Goal: Complete application form: Complete application form

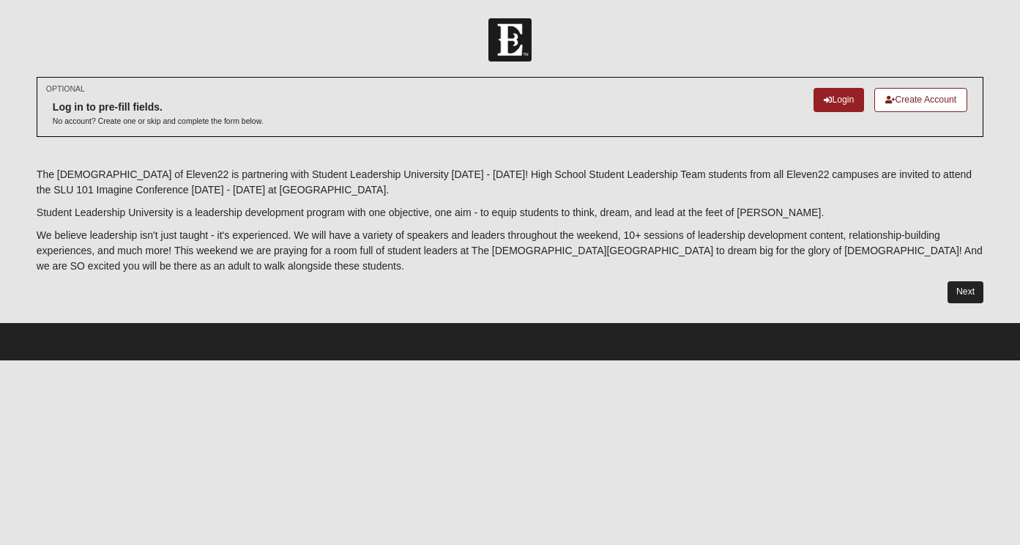
click at [966, 286] on link "Next" at bounding box center [965, 291] width 36 height 21
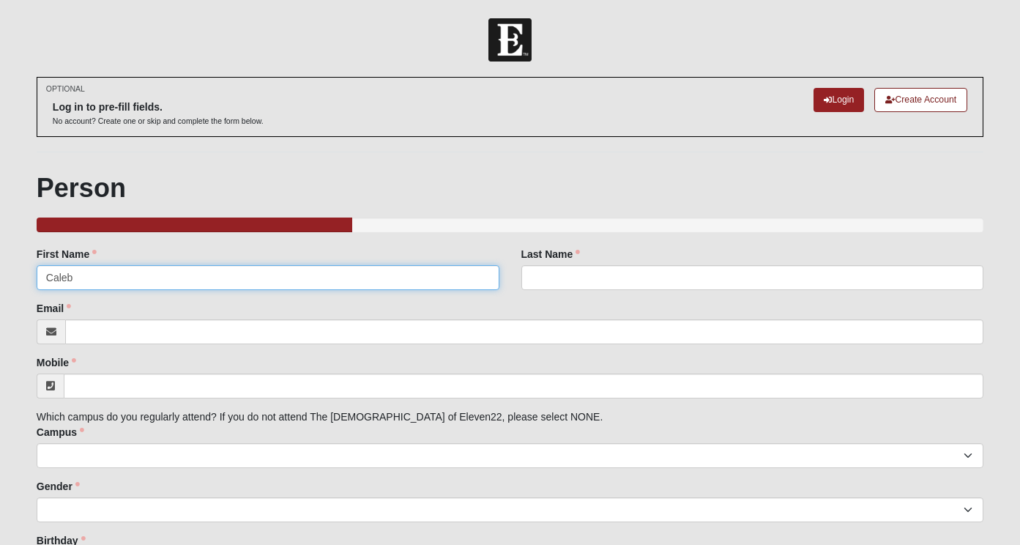
type input "Caleb"
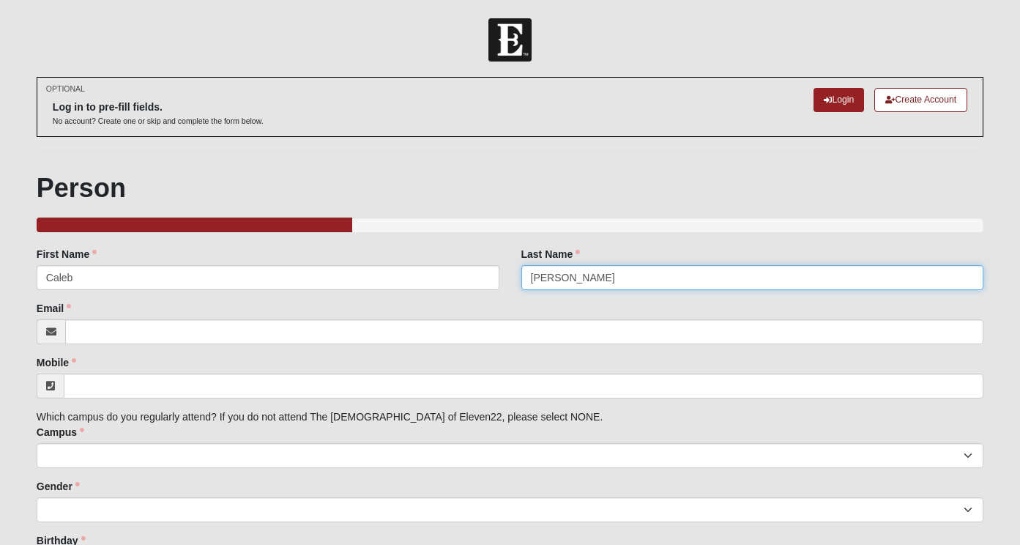
type input "[PERSON_NAME]"
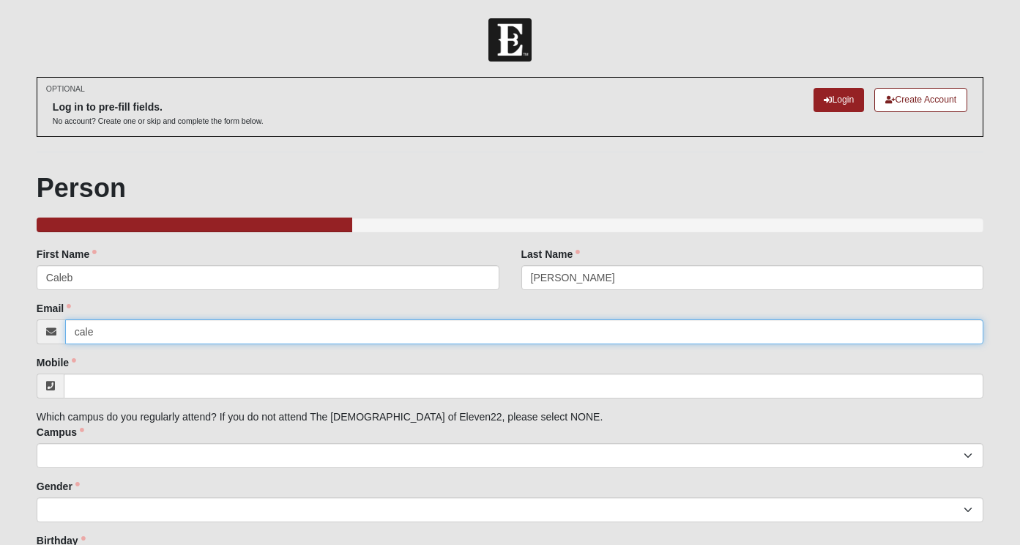
type input "caleb"
type input "[EMAIL_ADDRESS][PERSON_NAME][DOMAIN_NAME]"
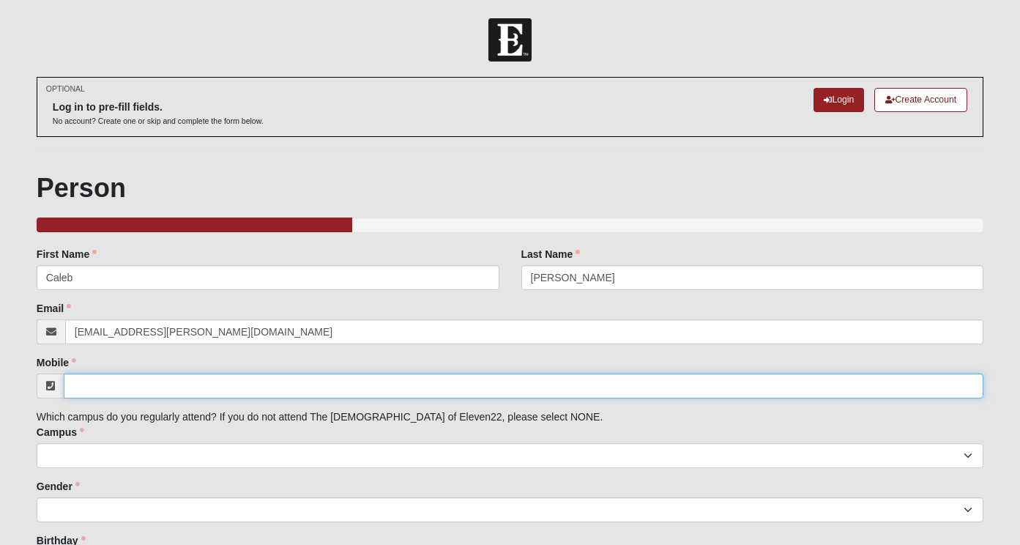
click at [135, 389] on input "Mobile" at bounding box center [523, 385] width 919 height 25
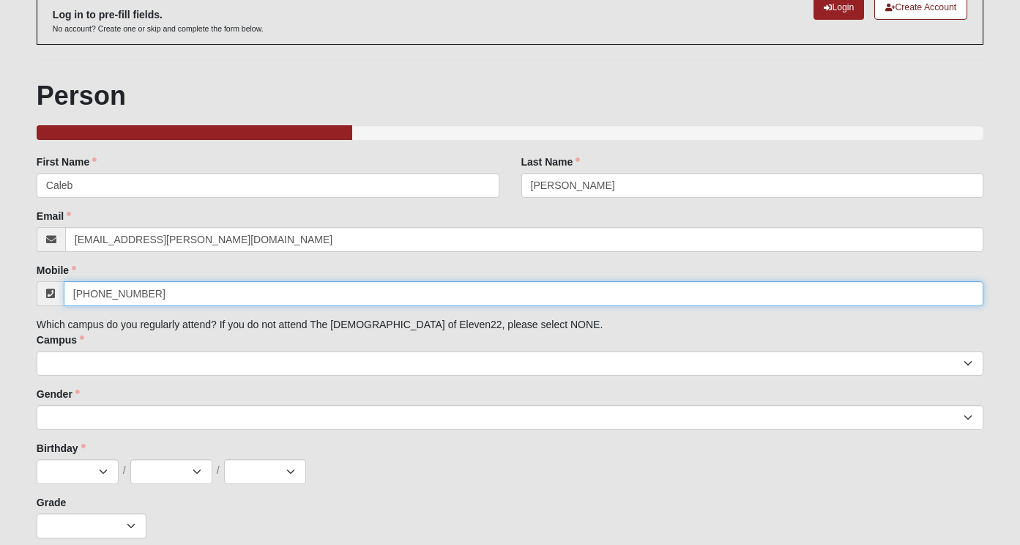
scroll to position [92, 0]
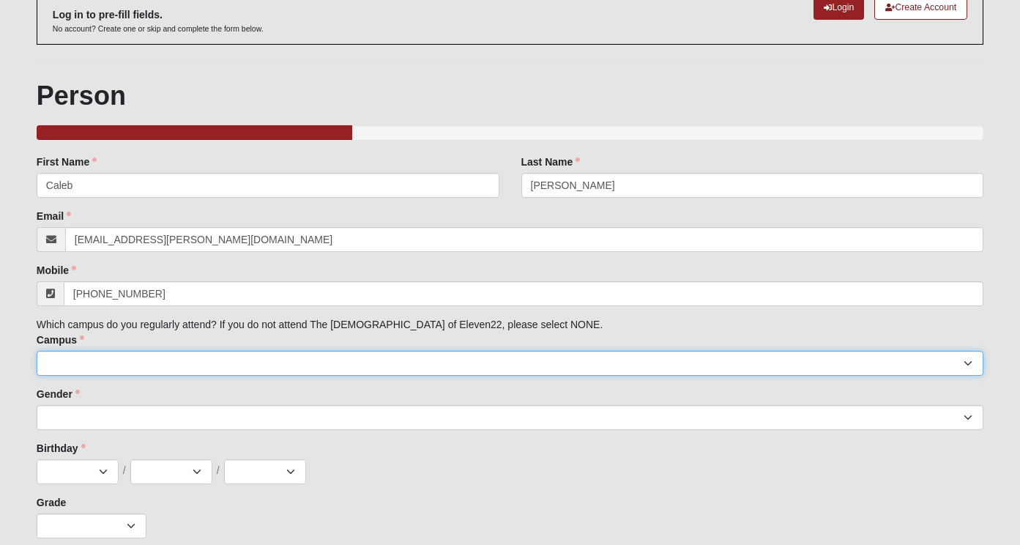
type input "[PHONE_NUMBER]"
select select "17"
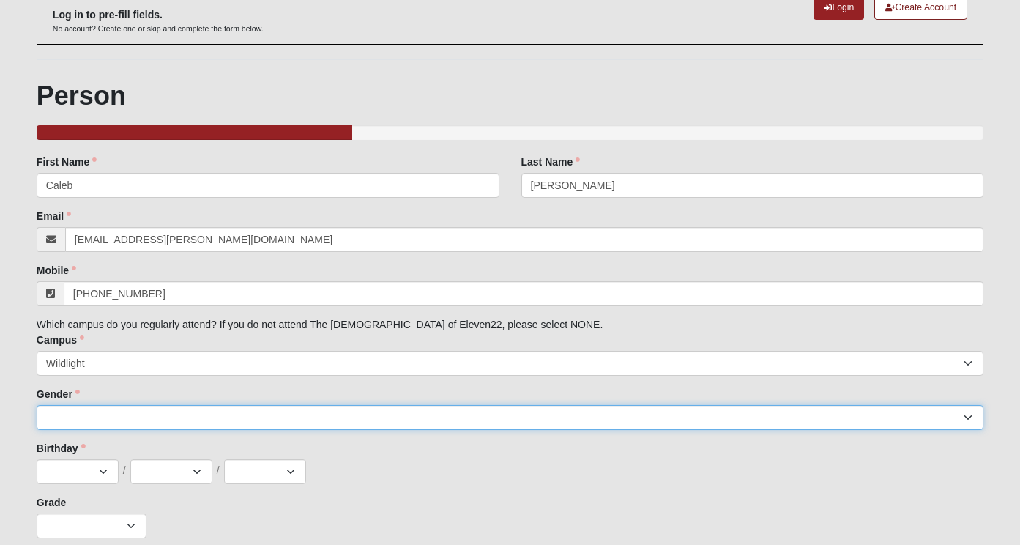
select select "1"
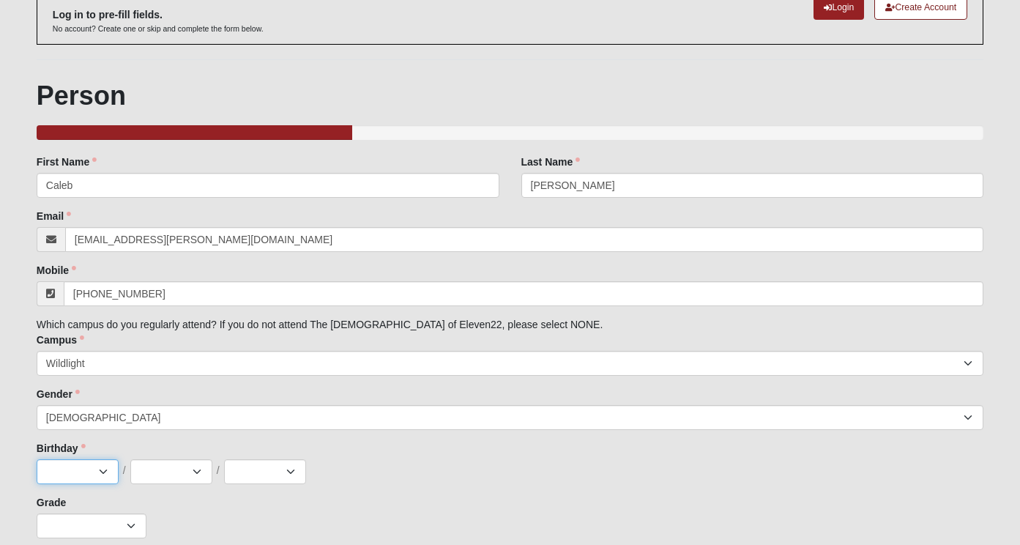
select select "6"
select select "11"
select select "1995"
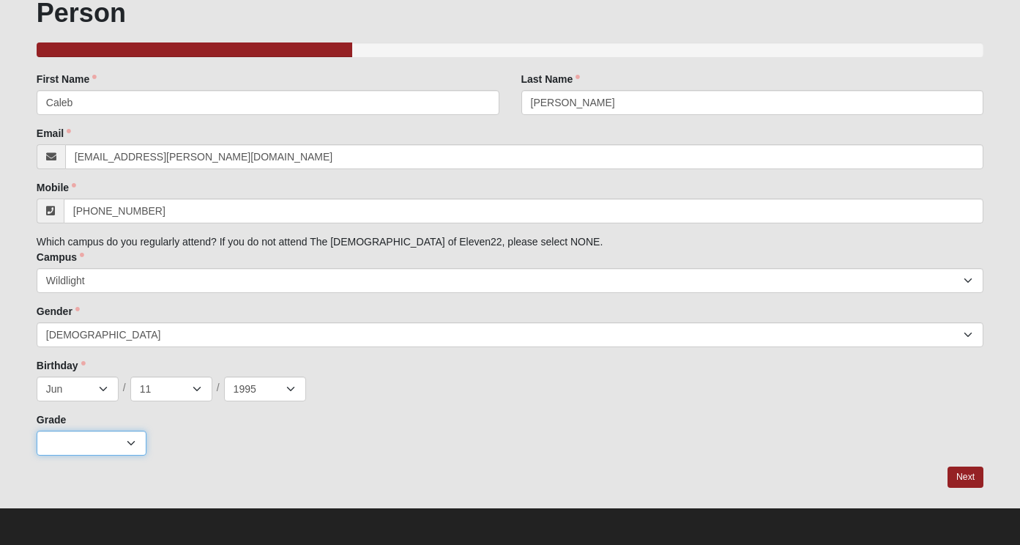
scroll to position [174, 0]
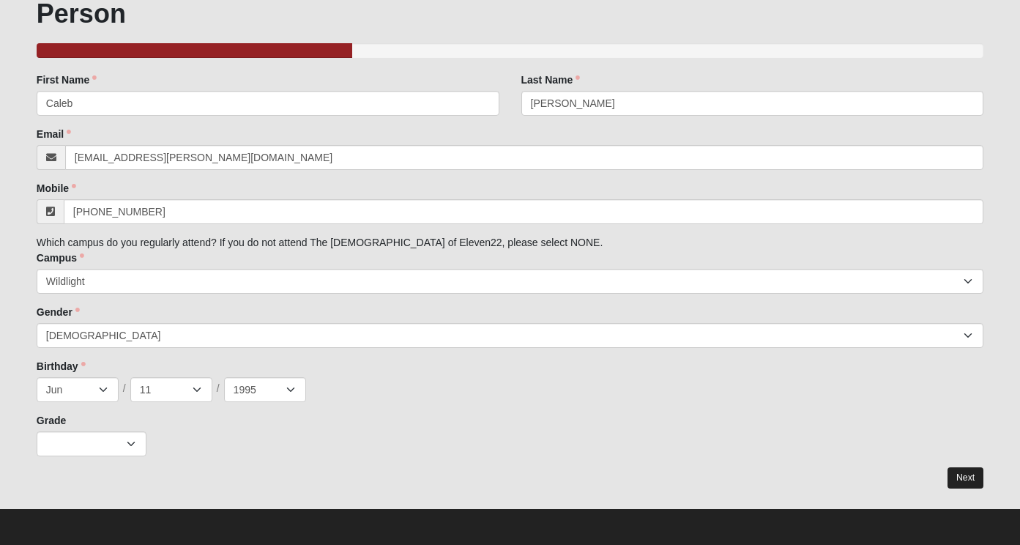
click at [978, 475] on link "Next" at bounding box center [965, 477] width 36 height 21
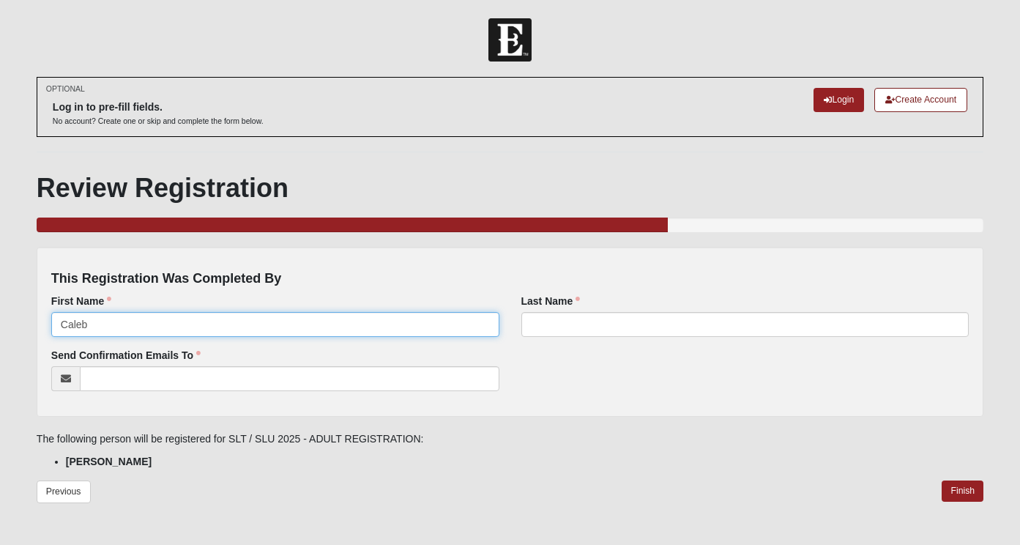
type input "Caleb"
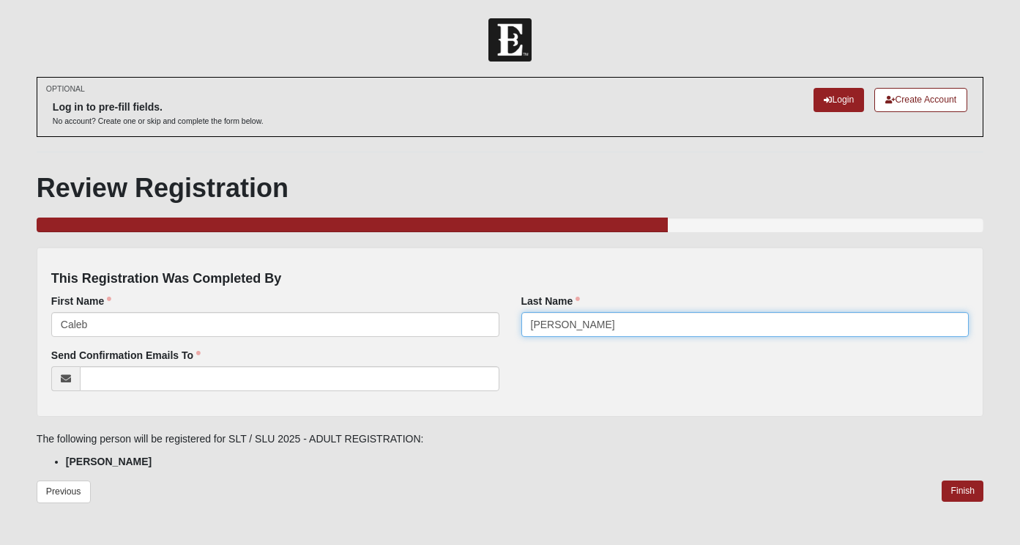
type input "[PERSON_NAME]"
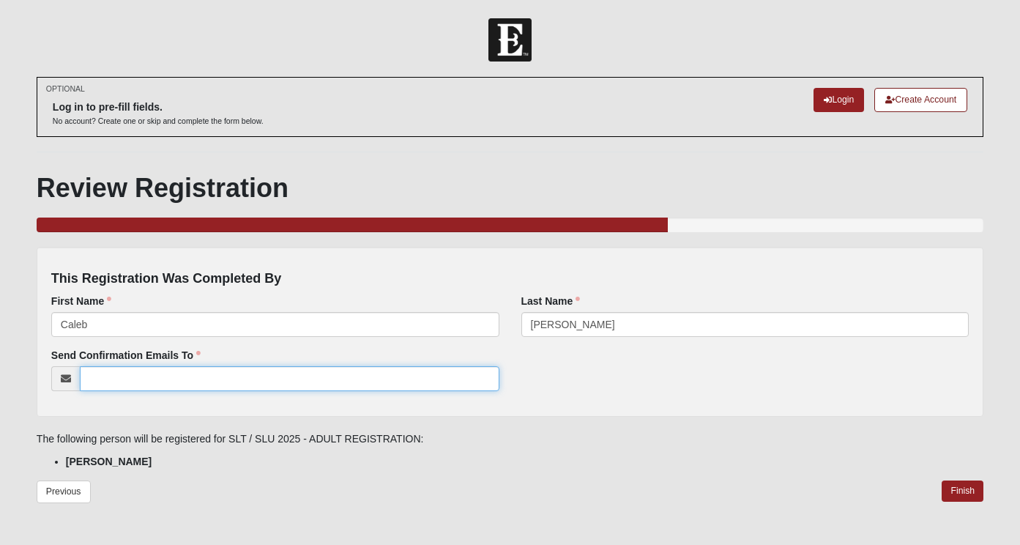
type input "[EMAIL_ADDRESS][PERSON_NAME][DOMAIN_NAME]"
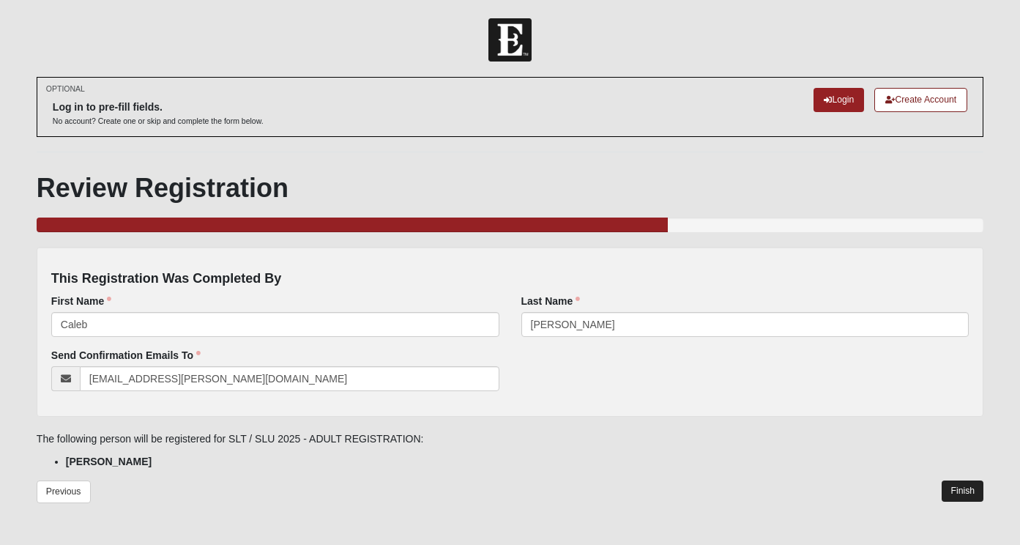
click at [971, 489] on link "Finish" at bounding box center [962, 490] width 42 height 21
